Goal: Check status: Check status

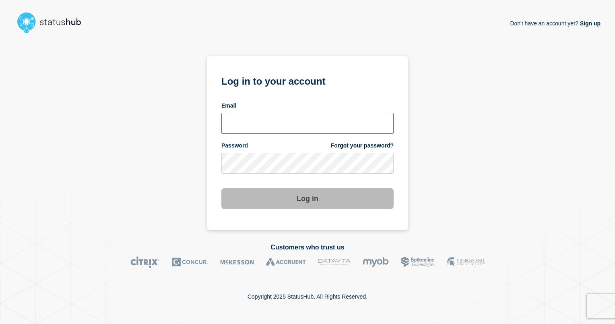
type input "ismaeel.kasper@kocho.co.uk"
click at [310, 197] on button "Log in" at bounding box center [307, 198] width 172 height 21
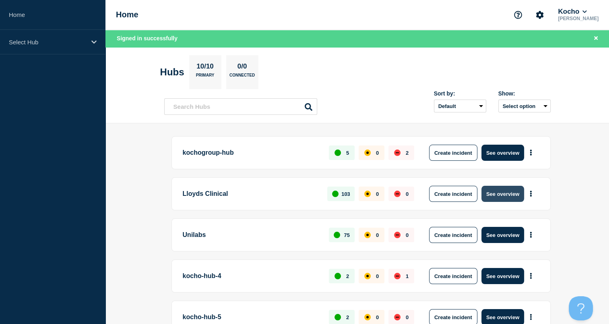
click at [492, 193] on button "See overview" at bounding box center [503, 194] width 43 height 16
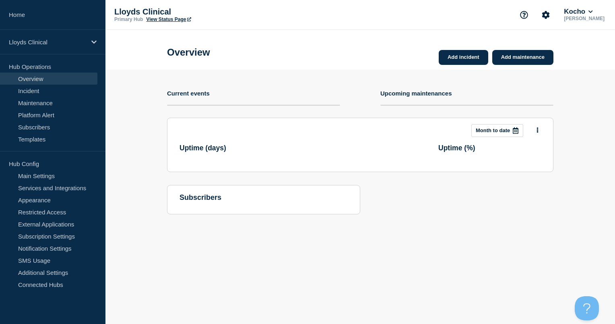
click at [512, 172] on section "This month Month to date Uptime ( days ) Uptime ( % )" at bounding box center [360, 145] width 387 height 54
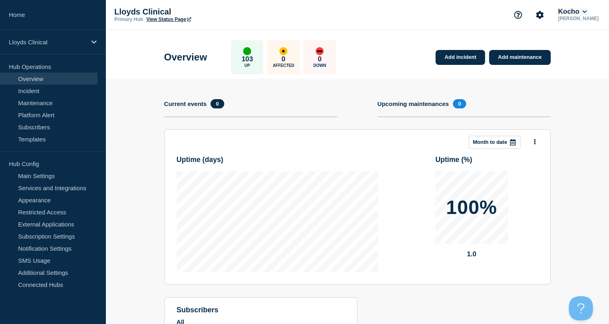
click at [587, 12] on icon at bounding box center [585, 11] width 4 height 5
click at [578, 50] on button "LloydsAAH" at bounding box center [581, 52] width 35 height 8
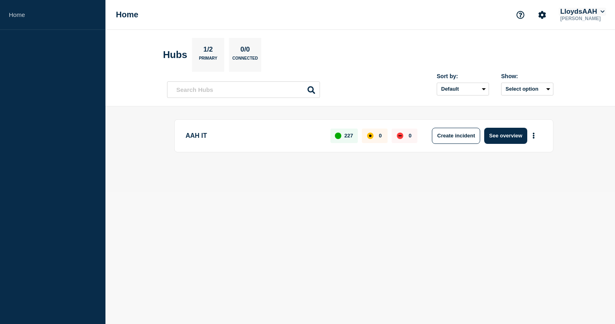
click at [601, 10] on icon at bounding box center [603, 11] width 4 height 5
click at [580, 37] on button "Kocho" at bounding box center [578, 41] width 22 height 8
